Goal: Task Accomplishment & Management: Manage account settings

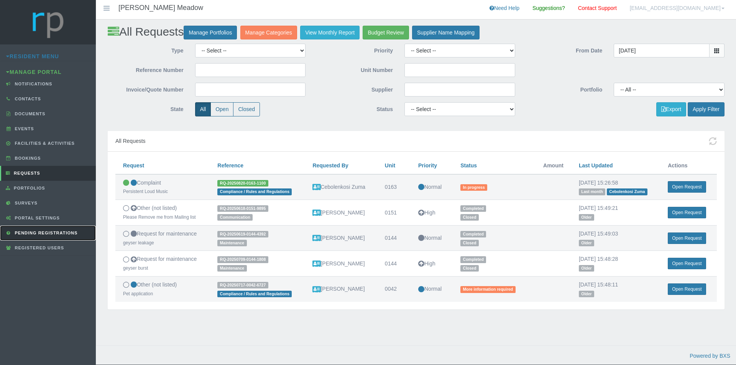
click at [34, 233] on span "Pending Registrations" at bounding box center [45, 233] width 65 height 5
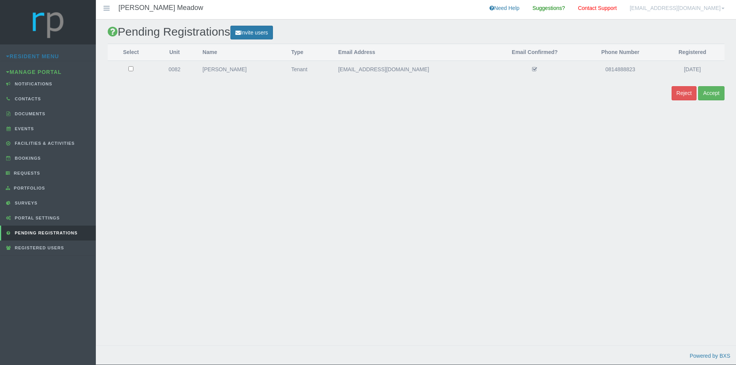
drag, startPoint x: 428, startPoint y: 70, endPoint x: 357, endPoint y: 69, distance: 71.7
click at [357, 69] on td "[EMAIL_ADDRESS][DOMAIN_NAME]" at bounding box center [410, 69] width 159 height 17
copy td "d.usherjones@gmail.com"
